Goal: Transaction & Acquisition: Purchase product/service

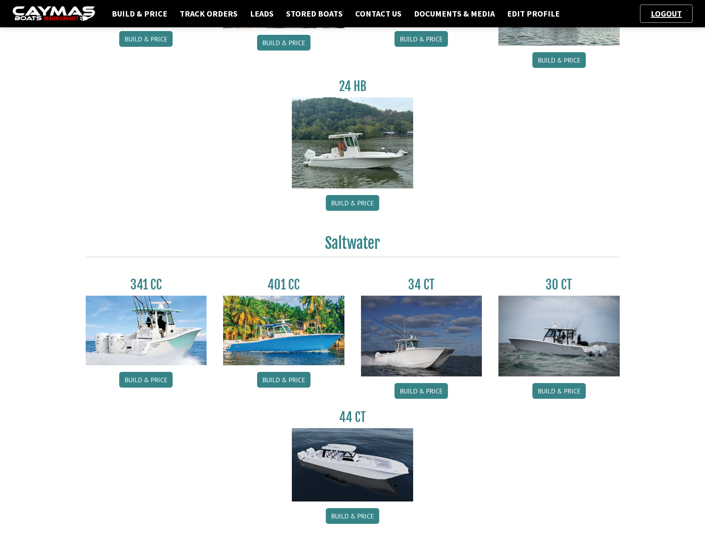
scroll to position [115, 0]
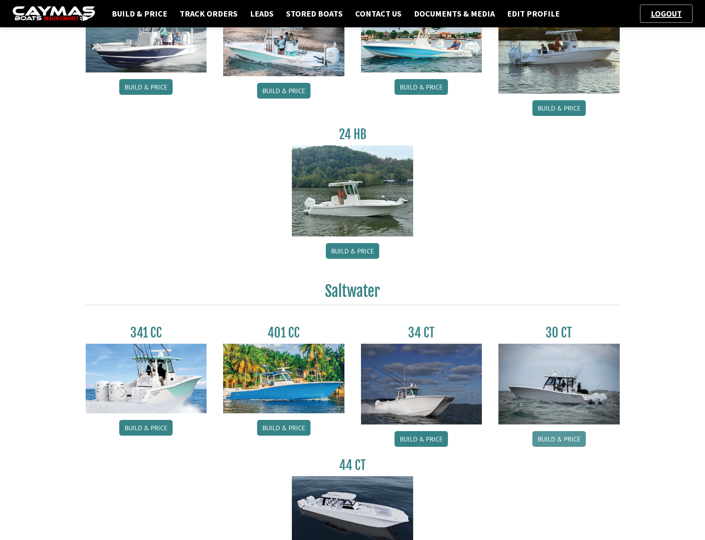
click at [551, 443] on link "Build & Price" at bounding box center [558, 439] width 53 height 16
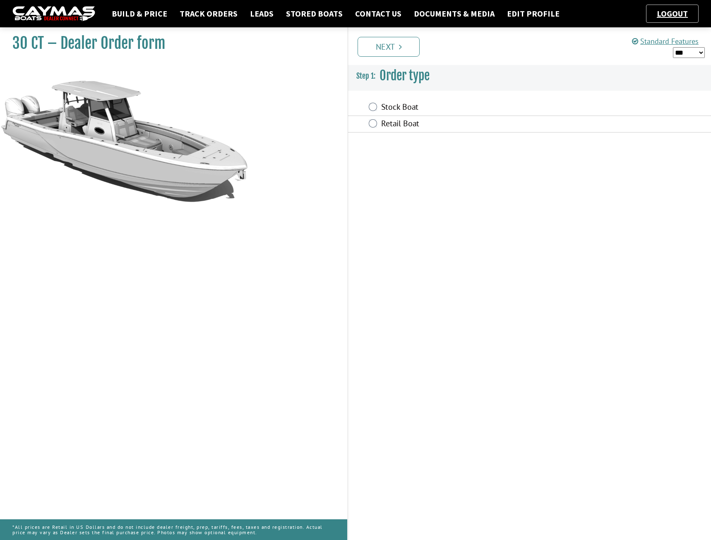
click at [396, 108] on label "Stock Boat" at bounding box center [480, 108] width 198 height 12
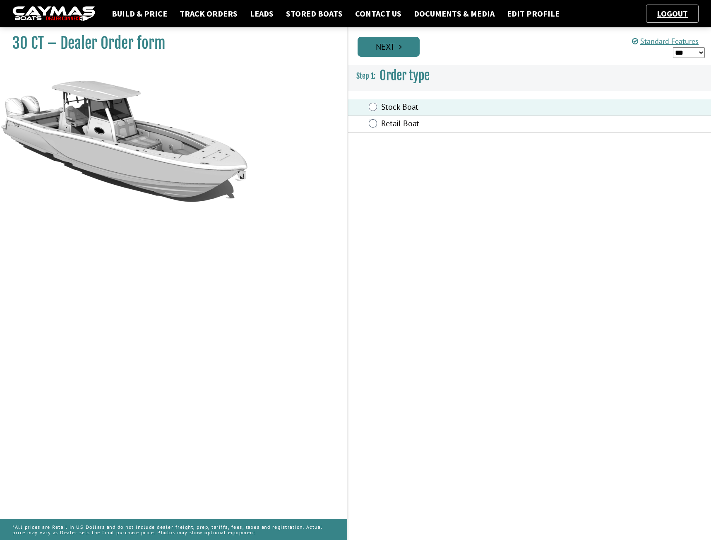
click at [371, 46] on link "Next" at bounding box center [389, 47] width 62 height 20
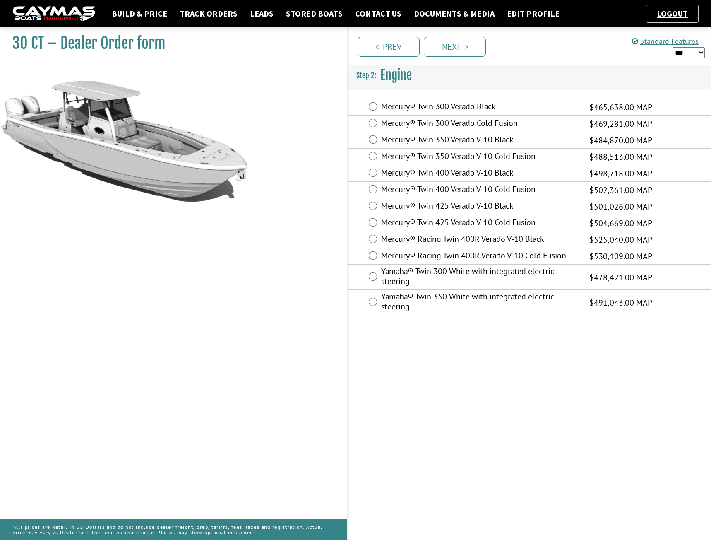
click at [689, 52] on select "*** ****** ******" at bounding box center [689, 52] width 32 height 11
select select "*"
click at [673, 47] on select "*** ****** ******" at bounding box center [689, 52] width 32 height 11
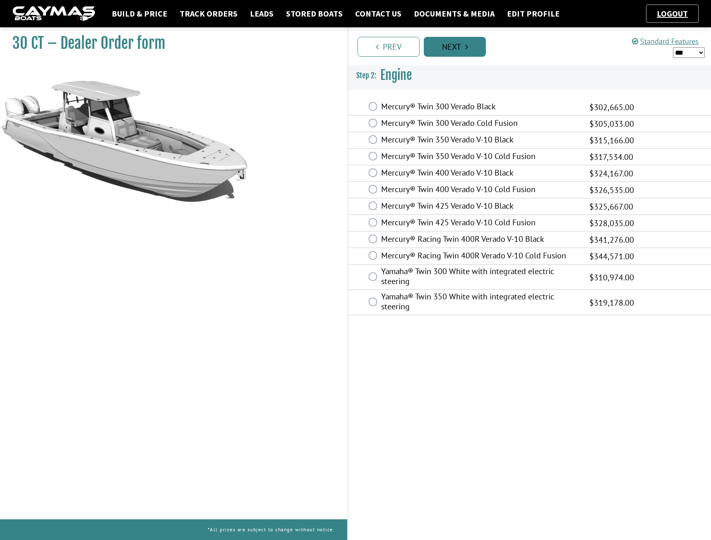
click at [465, 51] on link "Next" at bounding box center [455, 47] width 62 height 20
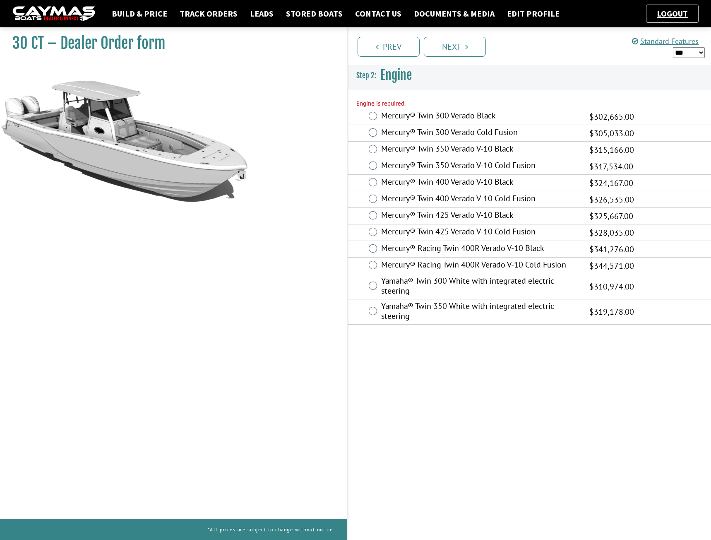
click at [458, 115] on label "Mercury® Twin 300 Verado Black" at bounding box center [480, 117] width 198 height 12
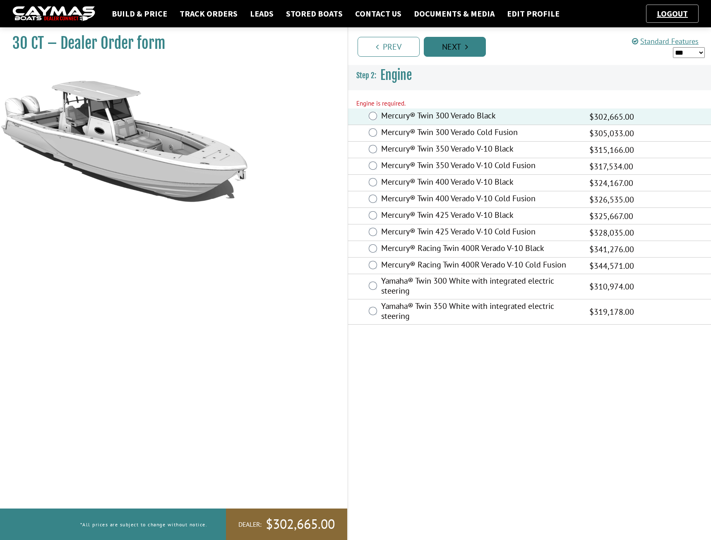
click at [449, 44] on link "Next" at bounding box center [455, 47] width 62 height 20
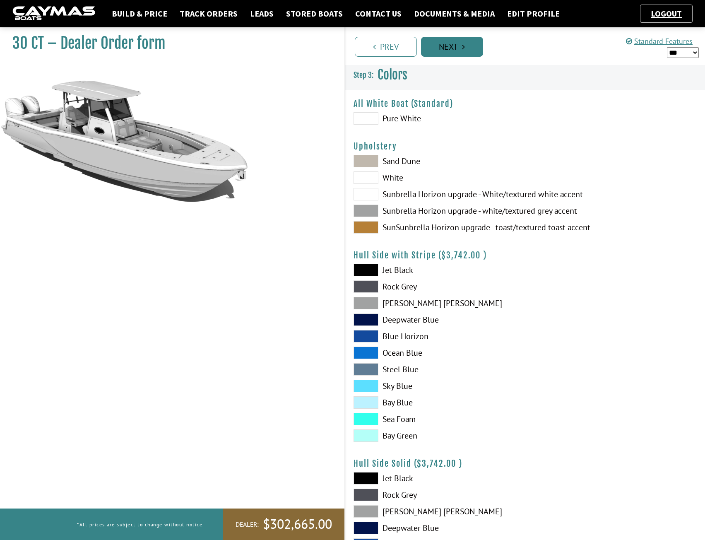
click at [436, 43] on link "Next" at bounding box center [452, 47] width 62 height 20
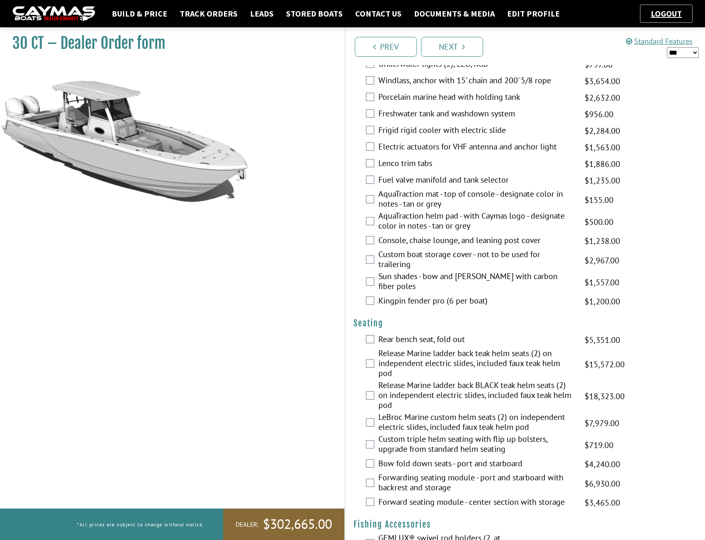
scroll to position [621, 0]
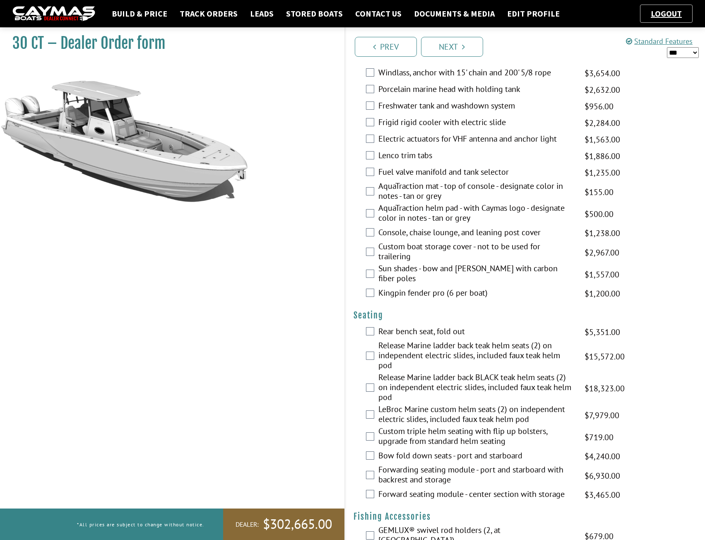
click at [402, 450] on label "Bow fold down seats - port and starboard" at bounding box center [476, 456] width 196 height 12
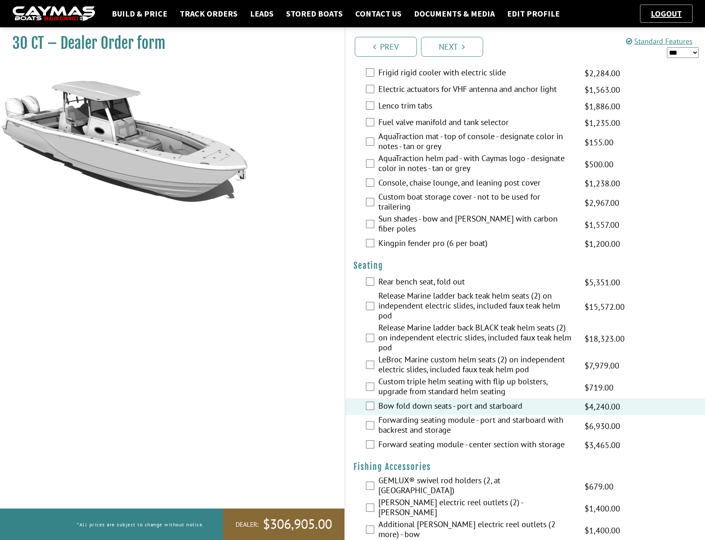
scroll to position [690, 0]
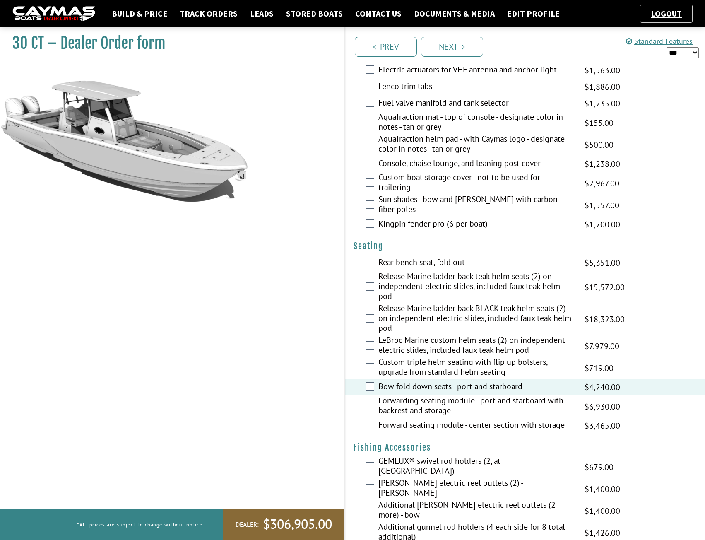
click at [38, 15] on img at bounding box center [53, 13] width 83 height 15
